Goal: Check status: Check status

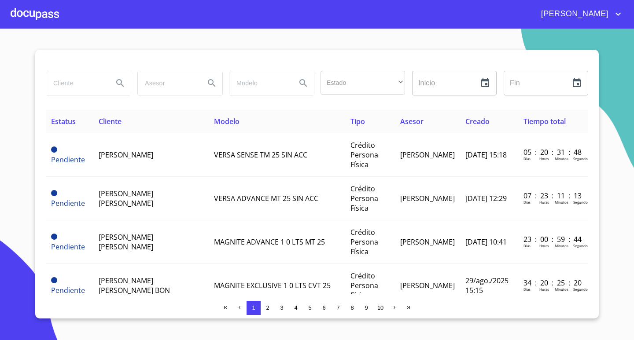
click at [23, 14] on div at bounding box center [35, 14] width 48 height 28
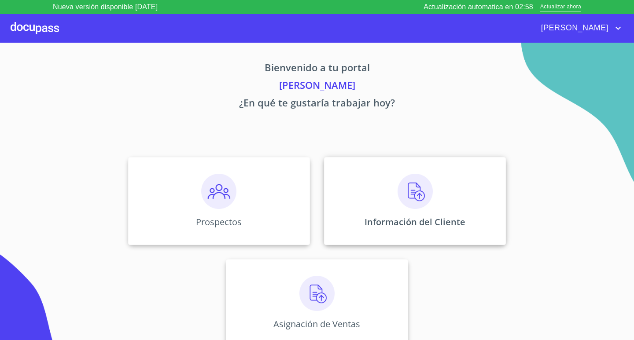
click at [430, 199] on img at bounding box center [414, 191] width 35 height 35
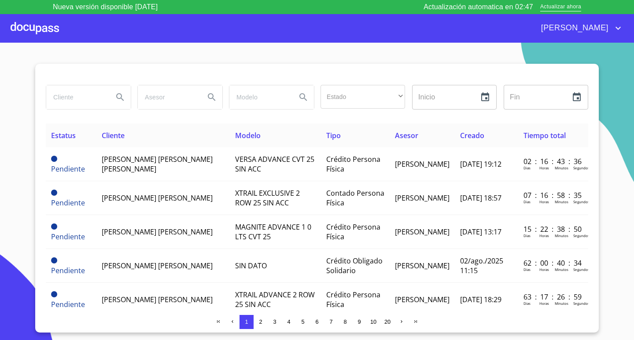
click at [93, 104] on input "search" at bounding box center [76, 97] width 60 height 24
type input "NARCISO"
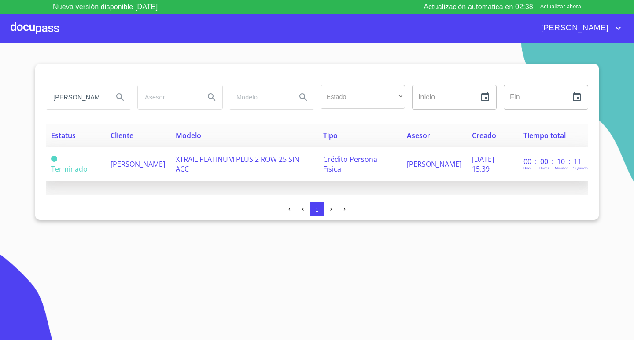
click at [159, 161] on td "NARCISO ORTIZ MORALES" at bounding box center [137, 164] width 65 height 34
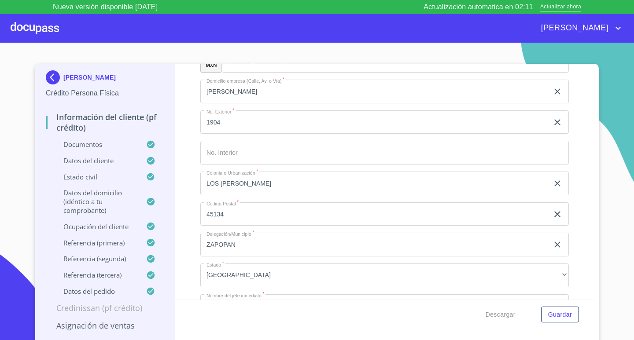
scroll to position [3696, 0]
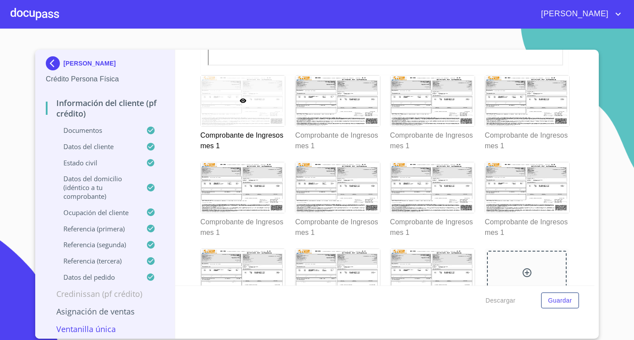
scroll to position [1276, 0]
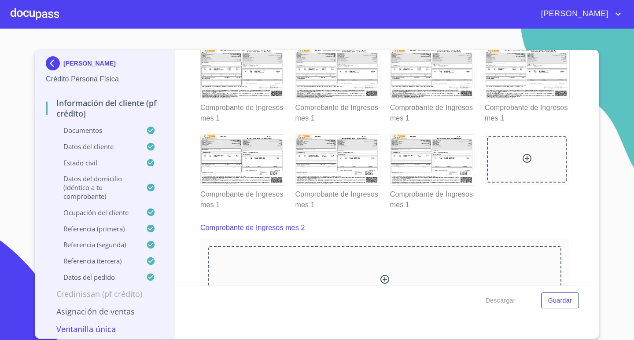
click at [47, 17] on div at bounding box center [35, 14] width 48 height 28
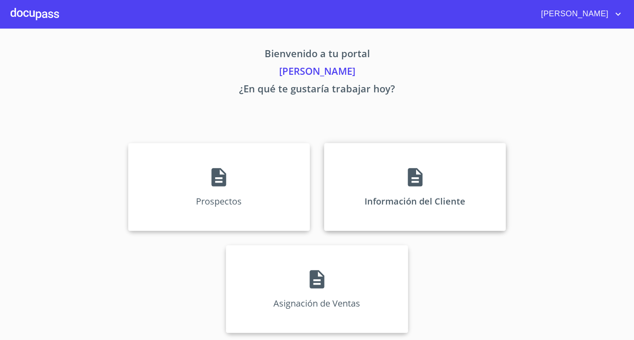
click at [386, 198] on div "Información del Cliente" at bounding box center [415, 187] width 182 height 88
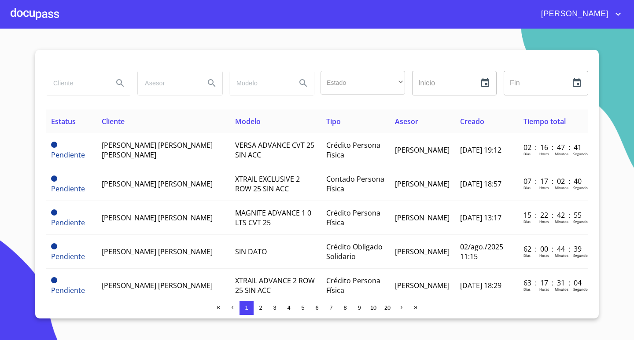
click at [89, 88] on input "search" at bounding box center [76, 83] width 60 height 24
type input "AZUL CIELO"
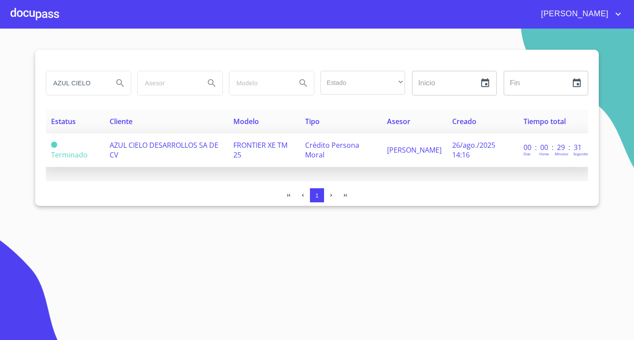
click at [233, 155] on span "FRONTIER XE TM 25" at bounding box center [260, 149] width 54 height 19
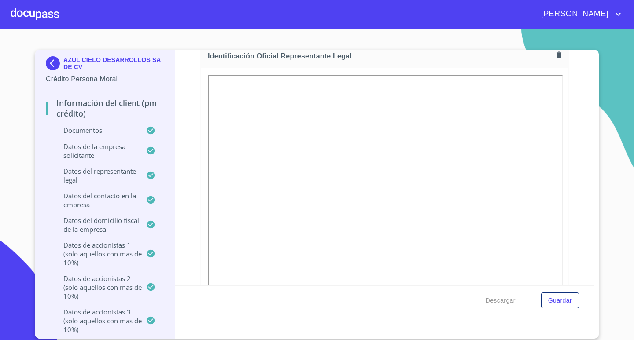
scroll to position [403, 0]
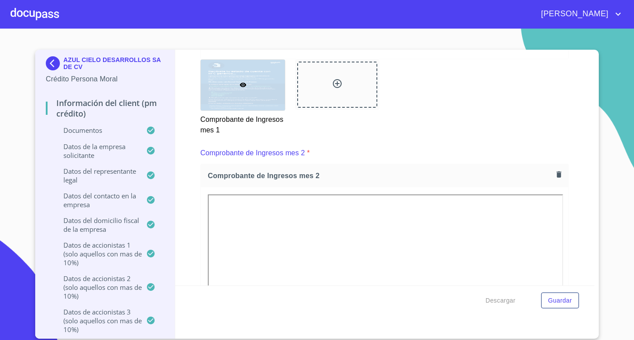
scroll to position [1012, 0]
